Goal: Transaction & Acquisition: Purchase product/service

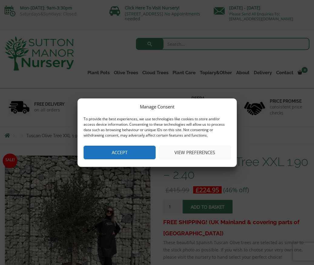
click at [181, 153] on button "View preferences" at bounding box center [195, 153] width 72 height 14
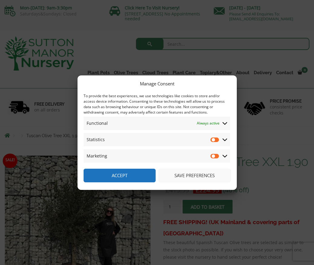
click at [213, 155] on input "Marketing" at bounding box center [215, 156] width 9 height 6
checkbox input "true"
click at [213, 139] on input "Statistics" at bounding box center [215, 140] width 9 height 6
click at [217, 139] on input "Statistics" at bounding box center [215, 140] width 9 height 6
checkbox input "false"
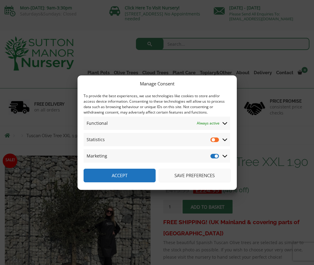
click at [217, 155] on input "Marketing" at bounding box center [215, 156] width 9 height 6
checkbox input "false"
click at [180, 175] on button "Save preferences" at bounding box center [195, 176] width 72 height 14
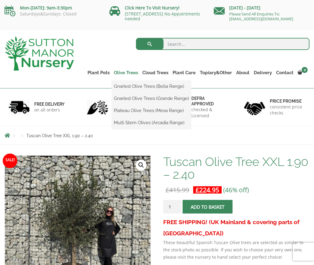
click at [132, 71] on link "Olive Trees" at bounding box center [126, 72] width 28 height 8
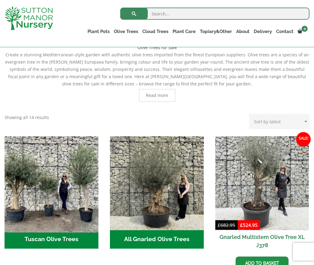
scroll to position [140, 0]
click at [80, 178] on img "Visit product category Tuscan Olive Trees" at bounding box center [51, 183] width 99 height 99
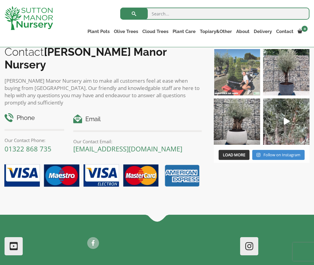
scroll to position [457, 0]
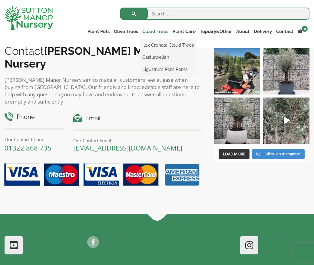
click at [163, 32] on link "Cloud Trees" at bounding box center [155, 31] width 30 height 8
click at [155, 32] on link "Cloud Trees" at bounding box center [155, 31] width 30 height 8
click at [164, 57] on link "Castlewellan" at bounding box center [168, 57] width 56 height 9
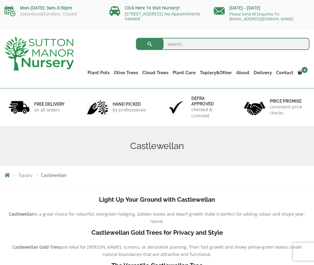
click at [25, 176] on span "Topiary" at bounding box center [25, 175] width 15 height 5
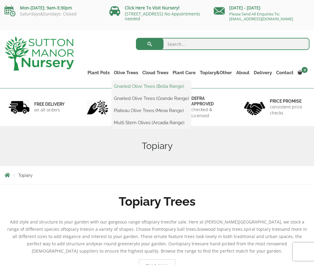
click at [137, 86] on link "Gnarled Olive Trees (Bella Range)" at bounding box center [151, 86] width 79 height 9
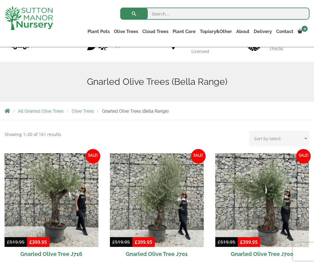
scroll to position [52, 0]
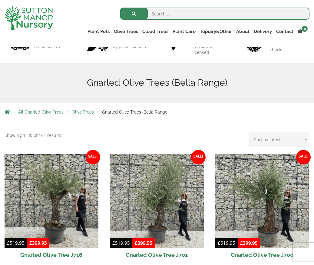
click at [77, 113] on span "Olive Trees" at bounding box center [83, 112] width 22 height 5
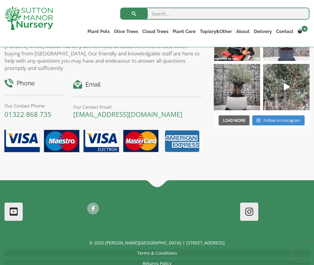
scroll to position [886, 0]
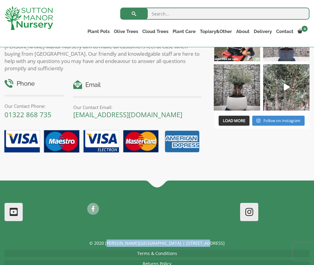
drag, startPoint x: 210, startPoint y: 223, endPoint x: 121, endPoint y: 222, distance: 89.4
click at [121, 240] on p "© 2020 [PERSON_NAME][GEOGRAPHIC_DATA] | [STREET_ADDRESS]" at bounding box center [157, 243] width 305 height 7
click at [211, 240] on p "© 2020 [PERSON_NAME][GEOGRAPHIC_DATA] | [STREET_ADDRESS]" at bounding box center [157, 243] width 305 height 7
drag, startPoint x: 211, startPoint y: 222, endPoint x: 121, endPoint y: 226, distance: 89.5
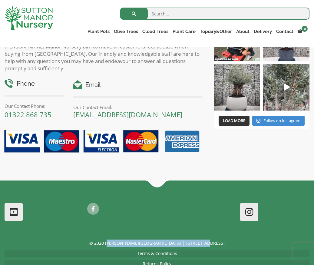
click at [121, 240] on p "© 2020 [PERSON_NAME][GEOGRAPHIC_DATA] | [STREET_ADDRESS]" at bounding box center [157, 243] width 305 height 7
drag, startPoint x: 119, startPoint y: 222, endPoint x: 212, endPoint y: 222, distance: 92.8
click at [212, 240] on p "© 2020 [PERSON_NAME][GEOGRAPHIC_DATA] | [STREET_ADDRESS]" at bounding box center [157, 243] width 305 height 7
copy p "[PERSON_NAME][GEOGRAPHIC_DATA] | [STREET_ADDRESS]"
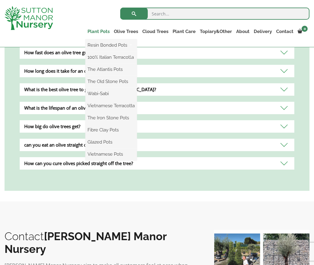
scroll to position [650, 0]
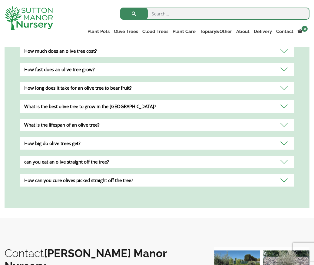
click at [94, 105] on div "What is the best olive tree to grow in the [GEOGRAPHIC_DATA]?" at bounding box center [157, 106] width 275 height 12
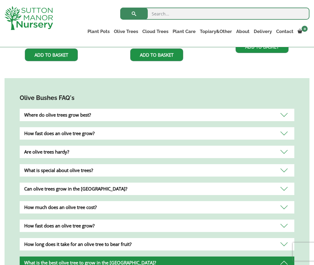
scroll to position [490, 0]
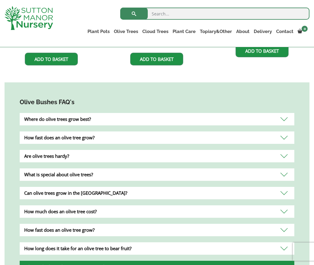
click at [68, 157] on div "Are olive trees hardy?" at bounding box center [157, 156] width 275 height 12
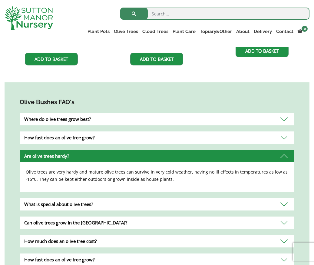
click at [60, 139] on div "How fast does an olive tree grow?" at bounding box center [157, 138] width 275 height 12
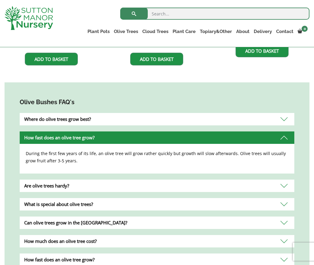
click at [67, 120] on div "Where do olive trees grow best?" at bounding box center [157, 119] width 275 height 12
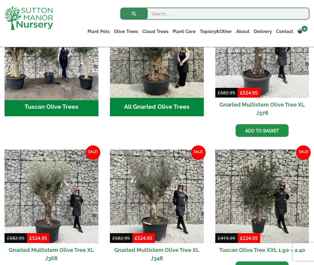
scroll to position [273, 0]
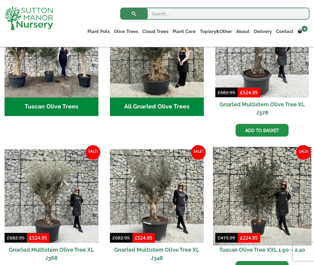
click at [250, 191] on img at bounding box center [262, 196] width 99 height 99
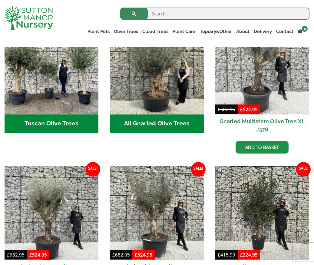
scroll to position [253, 0]
